Goal: Task Accomplishment & Management: Manage account settings

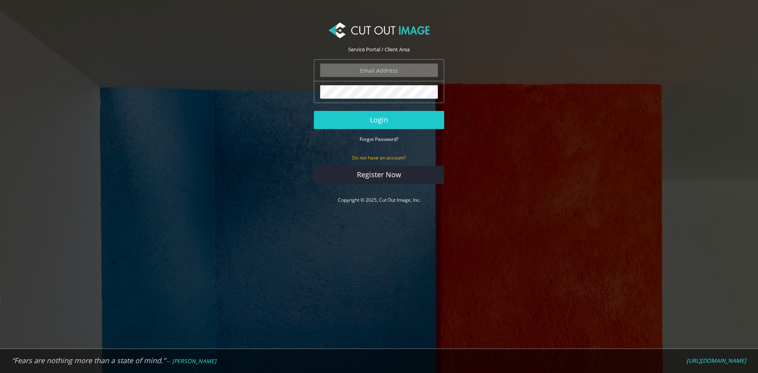
click at [375, 72] on input "email" at bounding box center [379, 70] width 118 height 13
type input "s"
type input "[EMAIL_ADDRESS][DOMAIN_NAME]"
click at [314, 111] on button "Login" at bounding box center [379, 120] width 130 height 18
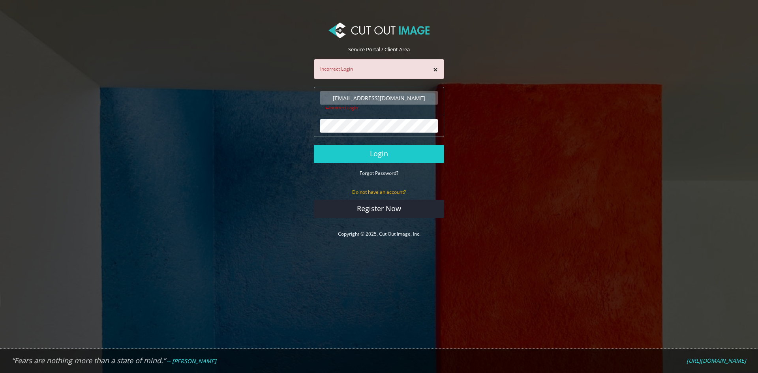
click at [314, 145] on button "Login" at bounding box center [379, 154] width 130 height 18
click at [435, 69] on button "×" at bounding box center [435, 70] width 5 height 8
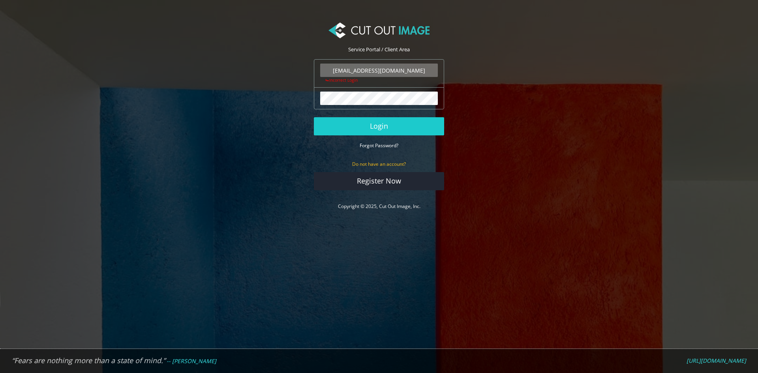
click at [478, 116] on section "Service Portal / Client Area sobuj@joyee.com.bd The login field is required. In…" at bounding box center [379, 117] width 758 height 210
click at [214, 75] on section "Service Portal / Client Area sobuj@joyee.com.bd The login field is required. In…" at bounding box center [379, 117] width 758 height 210
click at [411, 71] on input "[EMAIL_ADDRESS][DOMAIN_NAME]" at bounding box center [379, 70] width 118 height 13
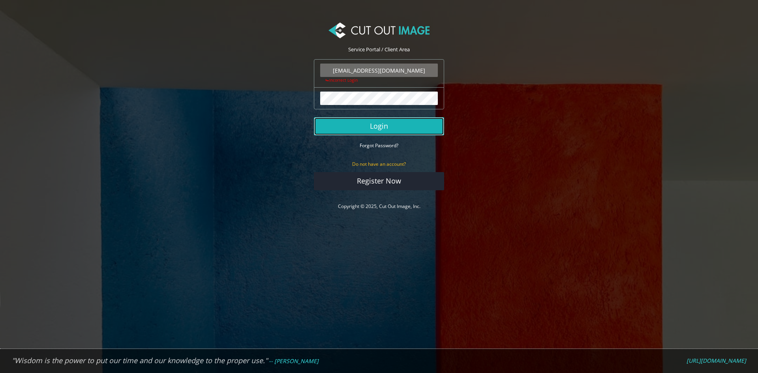
click at [394, 126] on button "Login" at bounding box center [379, 126] width 130 height 18
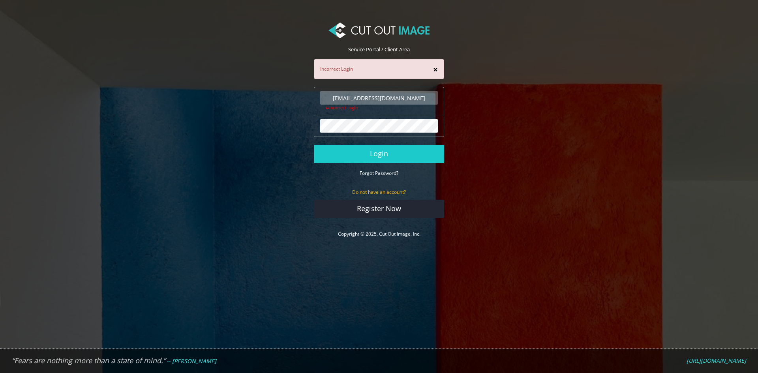
click at [437, 69] on button "×" at bounding box center [435, 70] width 5 height 8
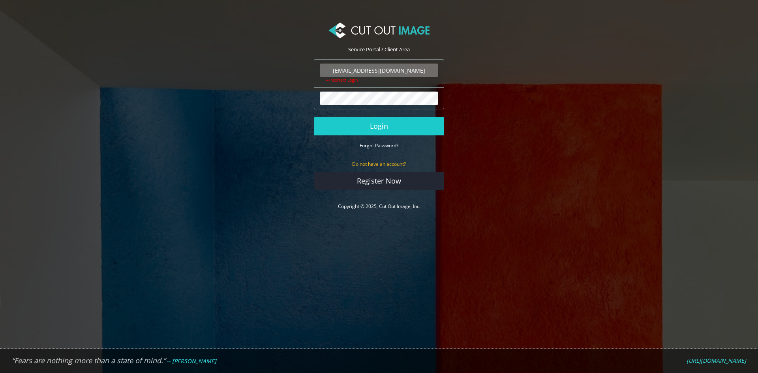
click at [462, 65] on section "Service Portal / Client Area sobuj@joyee.com.bd The login field is required. In…" at bounding box center [379, 117] width 758 height 210
drag, startPoint x: 223, startPoint y: 55, endPoint x: 228, endPoint y: 57, distance: 5.4
click at [225, 56] on section "Service Portal / Client Area [EMAIL_ADDRESS][DOMAIN_NAME] The login field is re…" at bounding box center [379, 117] width 758 height 210
click at [314, 117] on button "Login" at bounding box center [379, 126] width 130 height 18
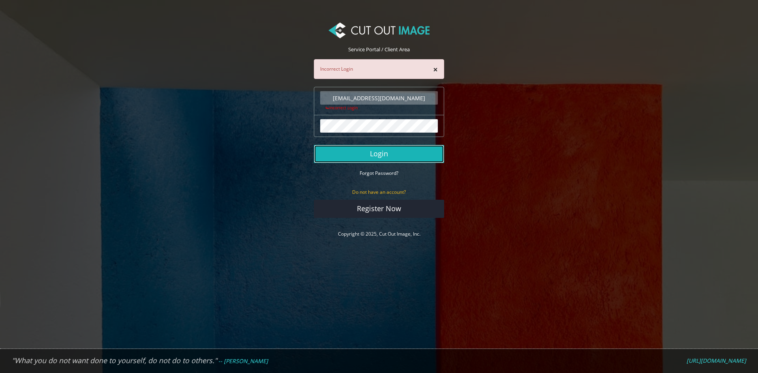
click at [404, 154] on button "Login" at bounding box center [379, 154] width 130 height 18
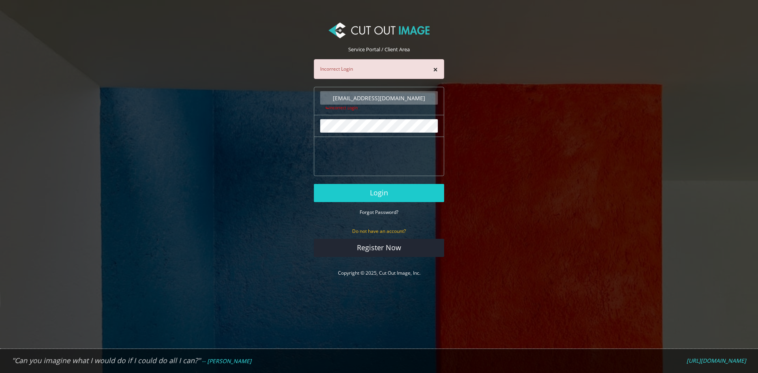
drag, startPoint x: 386, startPoint y: 99, endPoint x: 371, endPoint y: 100, distance: 14.2
click at [371, 100] on input "[EMAIL_ADDRESS][DOMAIN_NAME]" at bounding box center [379, 97] width 118 height 13
click at [381, 98] on input "sobuj@only.cp.com.bd" at bounding box center [379, 97] width 118 height 13
drag, startPoint x: 413, startPoint y: 98, endPoint x: 400, endPoint y: 96, distance: 12.7
click at [400, 96] on input "sobuj@only-cp.com.bd" at bounding box center [379, 97] width 118 height 13
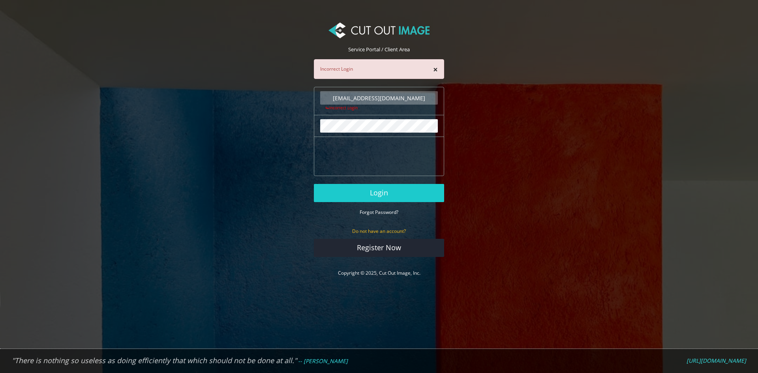
type input "sobuj@only-cp.com"
click at [314, 184] on button "Login" at bounding box center [379, 193] width 130 height 18
